Goal: Task Accomplishment & Management: Complete application form

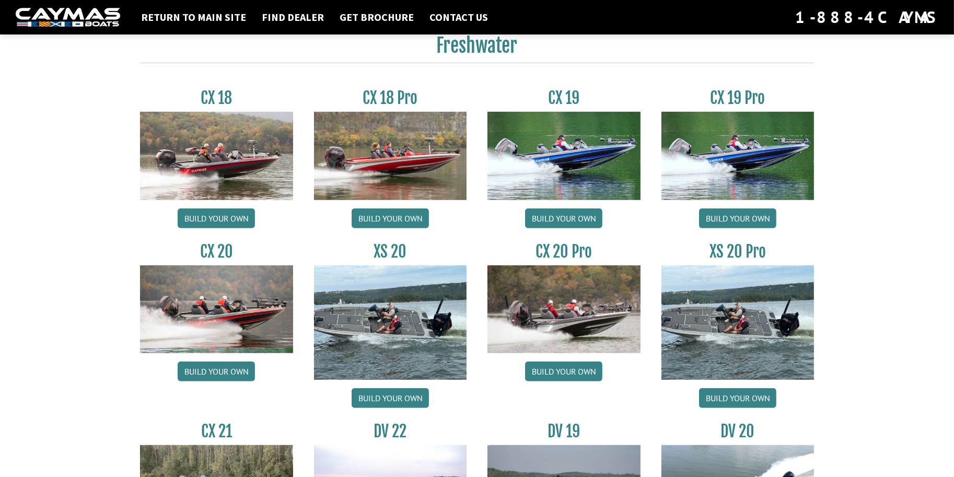
scroll to position [888, 0]
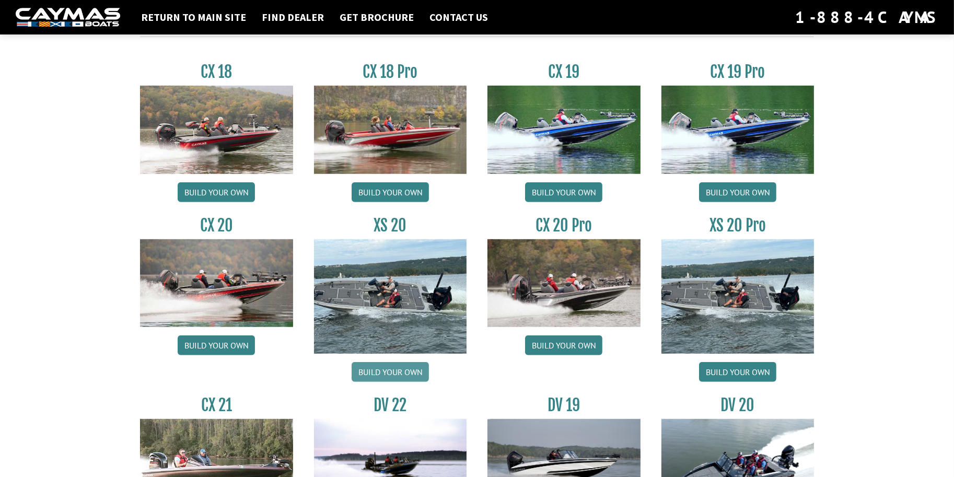
click at [391, 372] on link "Build your own" at bounding box center [390, 372] width 77 height 20
click at [569, 345] on link "Build your own" at bounding box center [563, 346] width 77 height 20
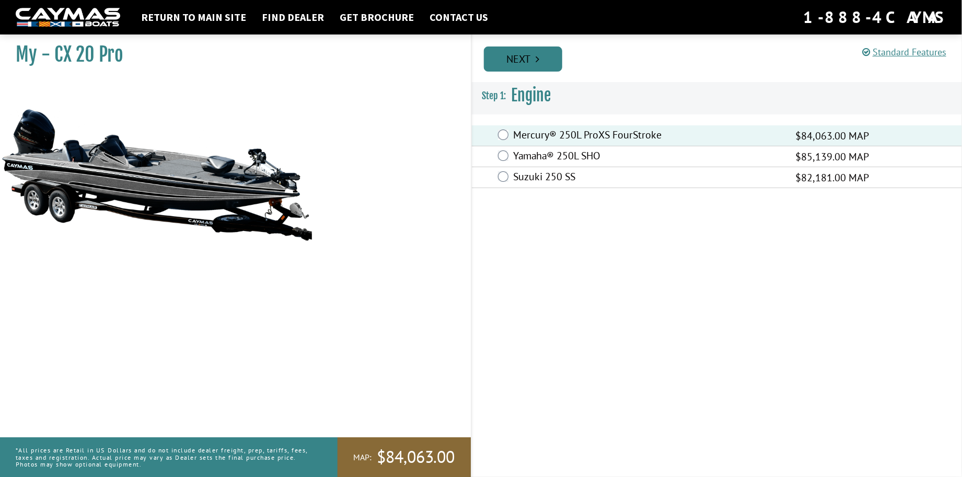
click at [515, 56] on link "Next" at bounding box center [523, 59] width 78 height 25
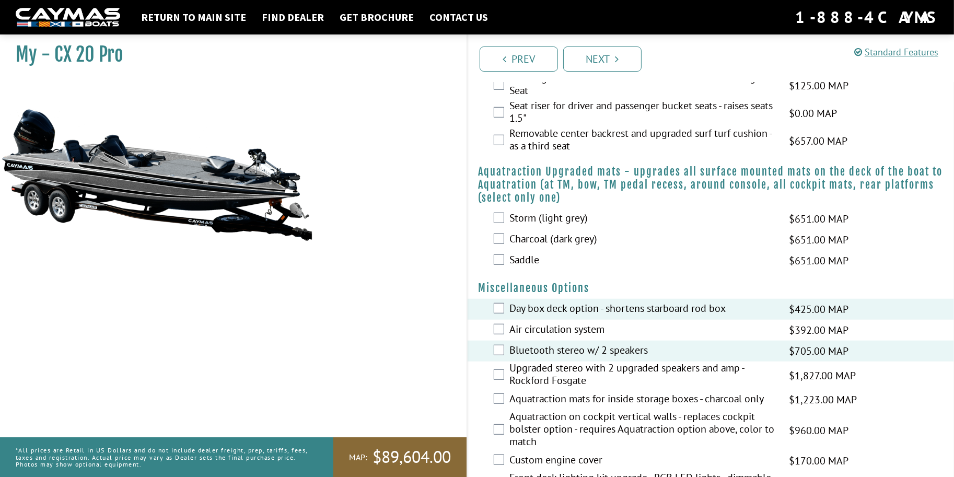
scroll to position [1050, 0]
